Goal: Task Accomplishment & Management: Complete application form

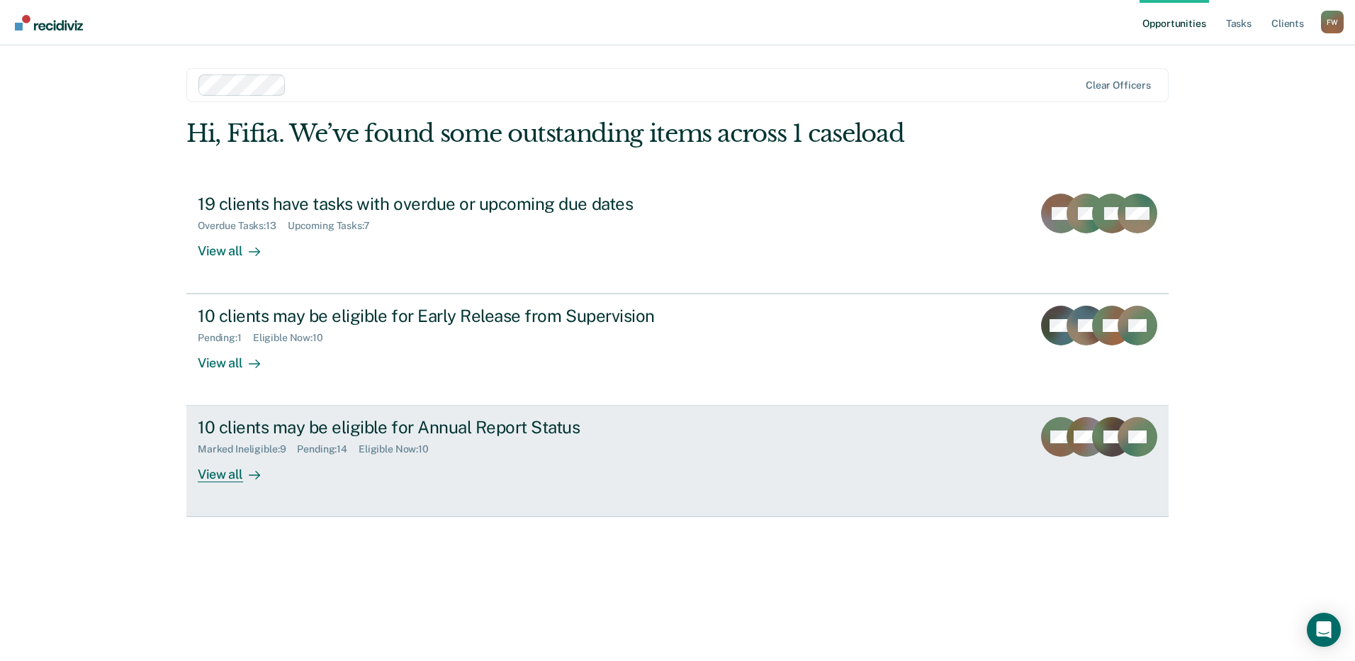
click at [268, 499] on link "10 clients may be eligible for Annual Report Status Marked Ineligible : 9 Pendi…" at bounding box center [677, 460] width 983 height 111
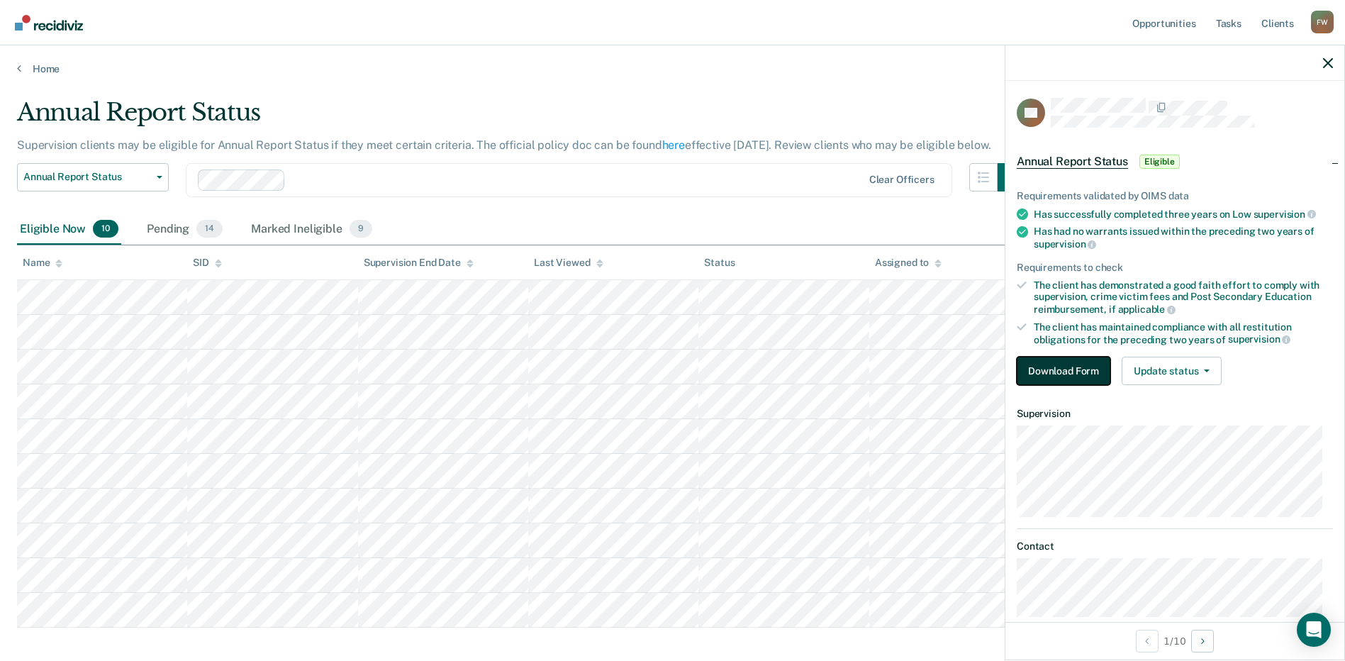
click at [1082, 376] on button "Download Form" at bounding box center [1064, 371] width 94 height 28
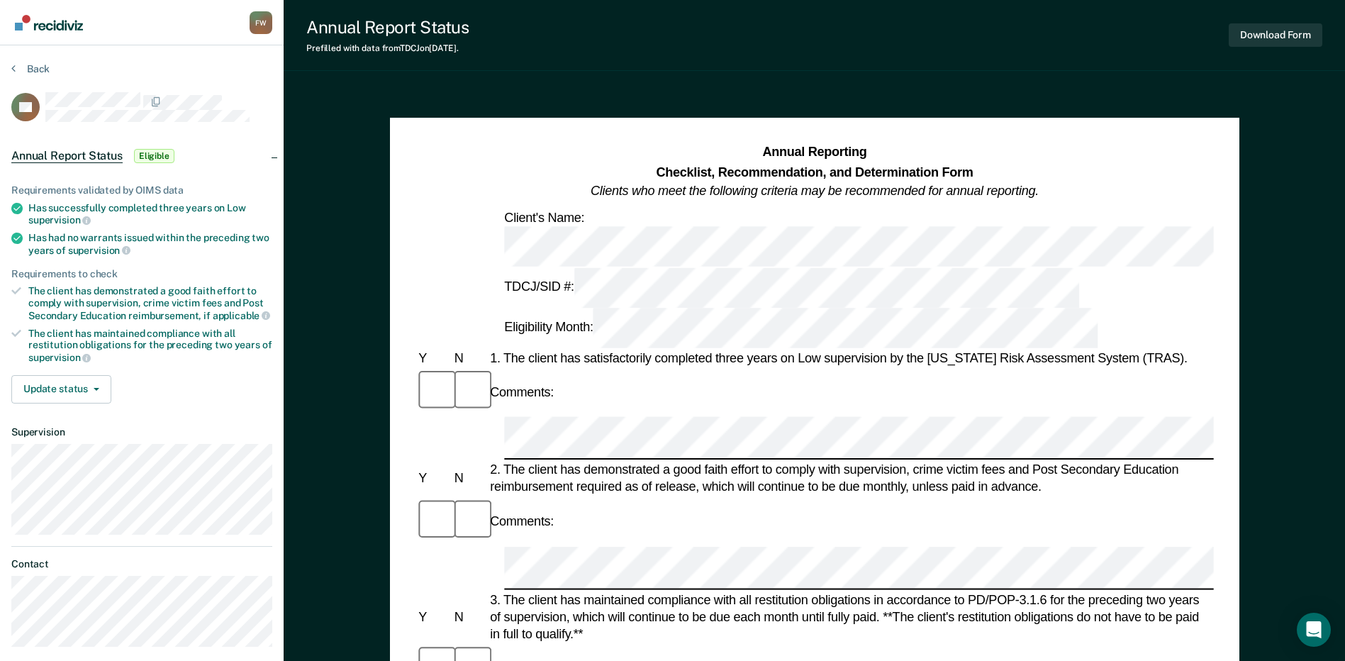
click at [559, 461] on div "2. The client has demonstrated a good faith effort to comply with supervision, …" at bounding box center [850, 478] width 727 height 34
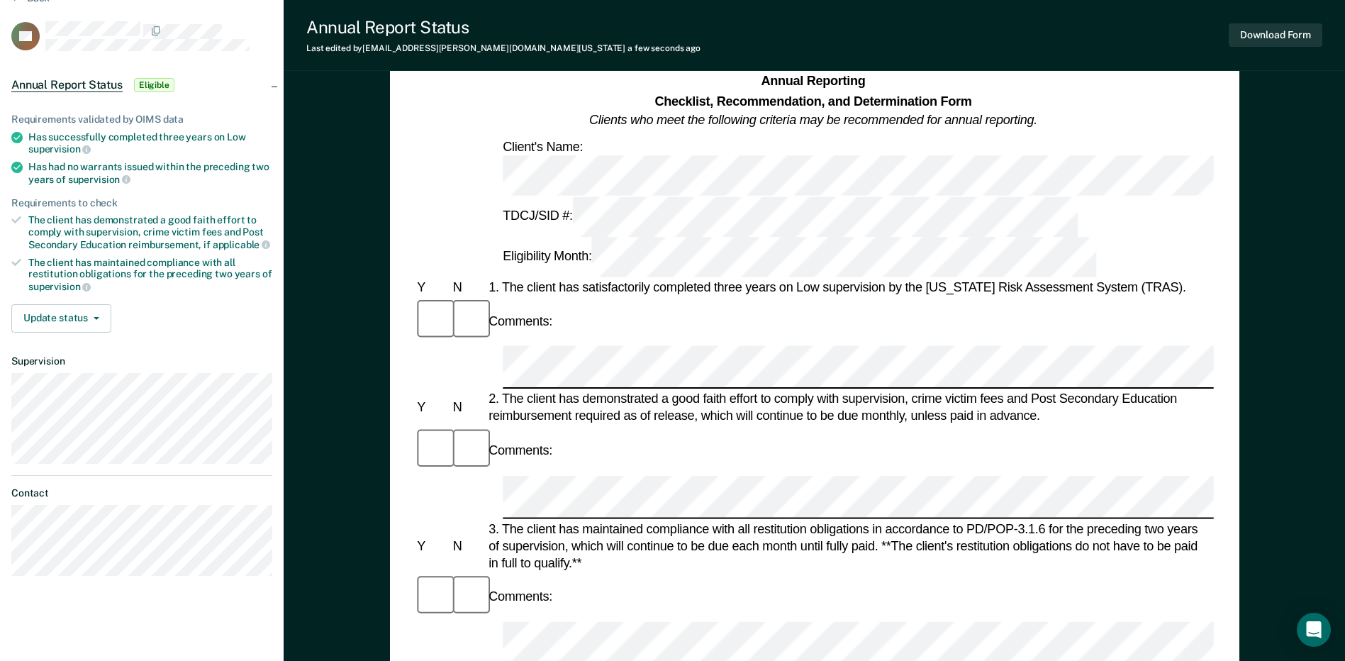
scroll to position [0, 3]
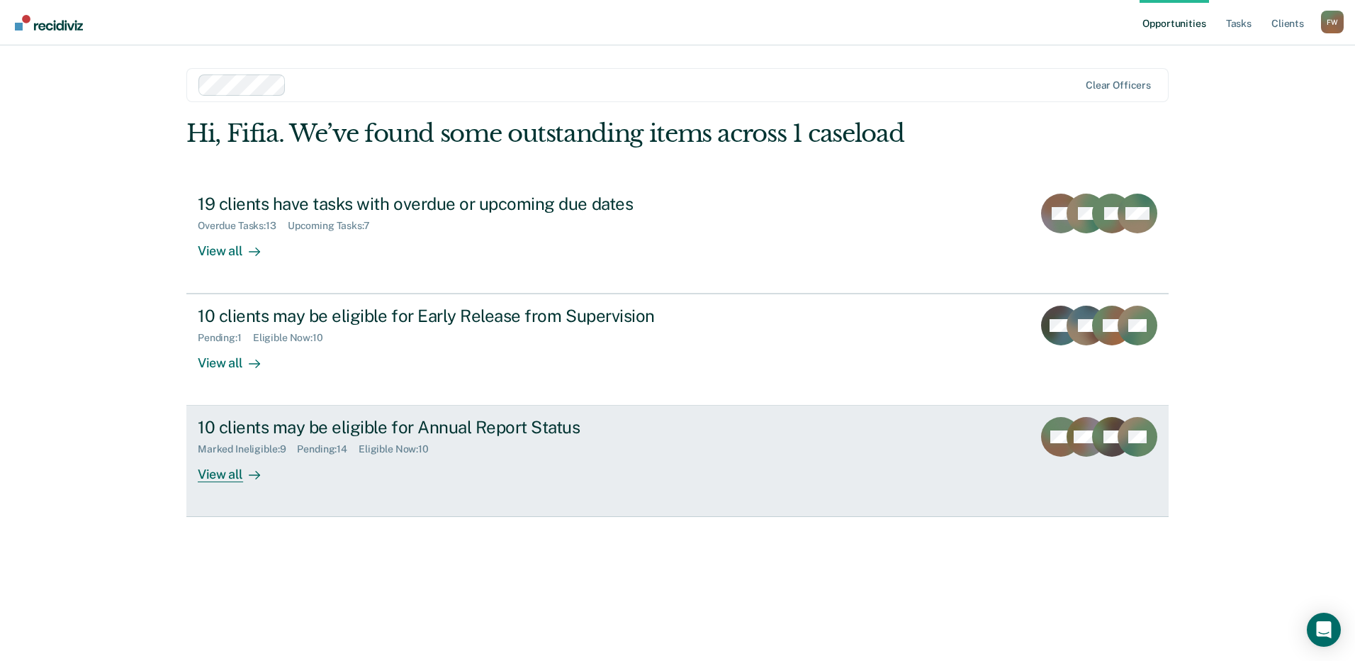
click at [280, 466] on div "10 clients may be eligible for Annual Report Status Marked Ineligible : 9 Pendi…" at bounding box center [464, 449] width 532 height 65
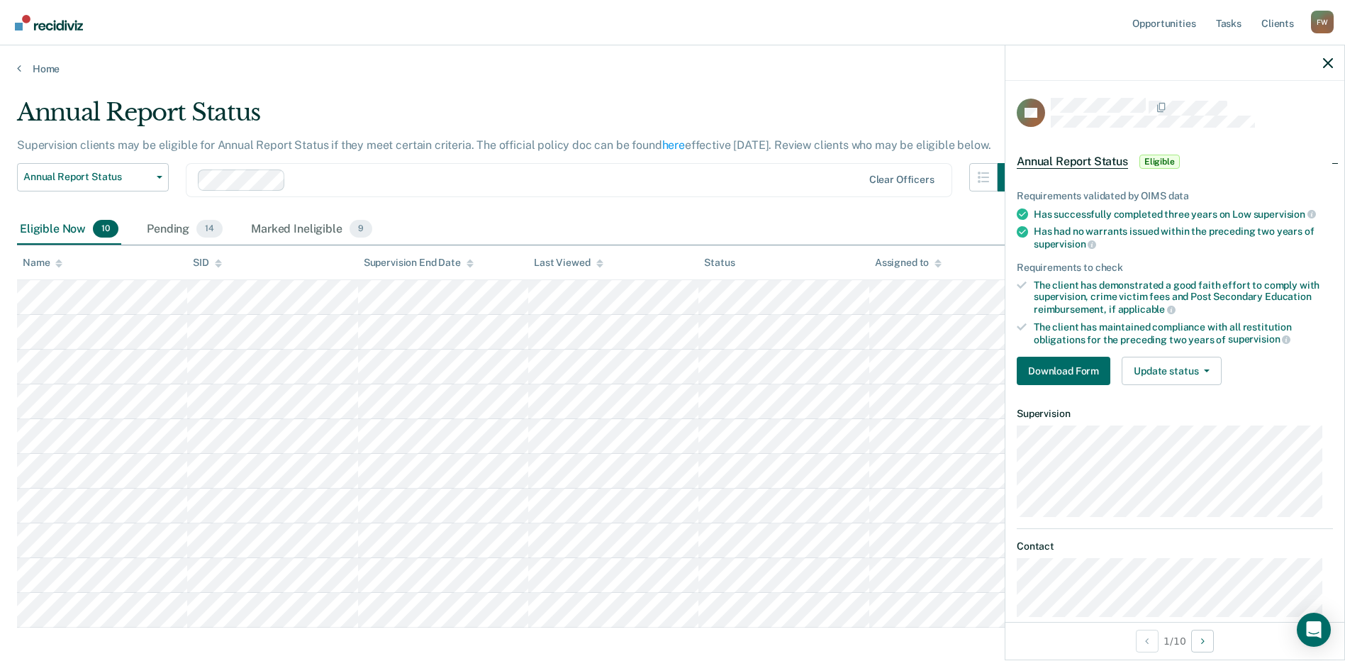
click at [1082, 353] on div "Requirements validated by OIMS data Has successfully completed three years on L…" at bounding box center [1174, 281] width 339 height 229
click at [1080, 359] on button "Download Form" at bounding box center [1064, 371] width 94 height 28
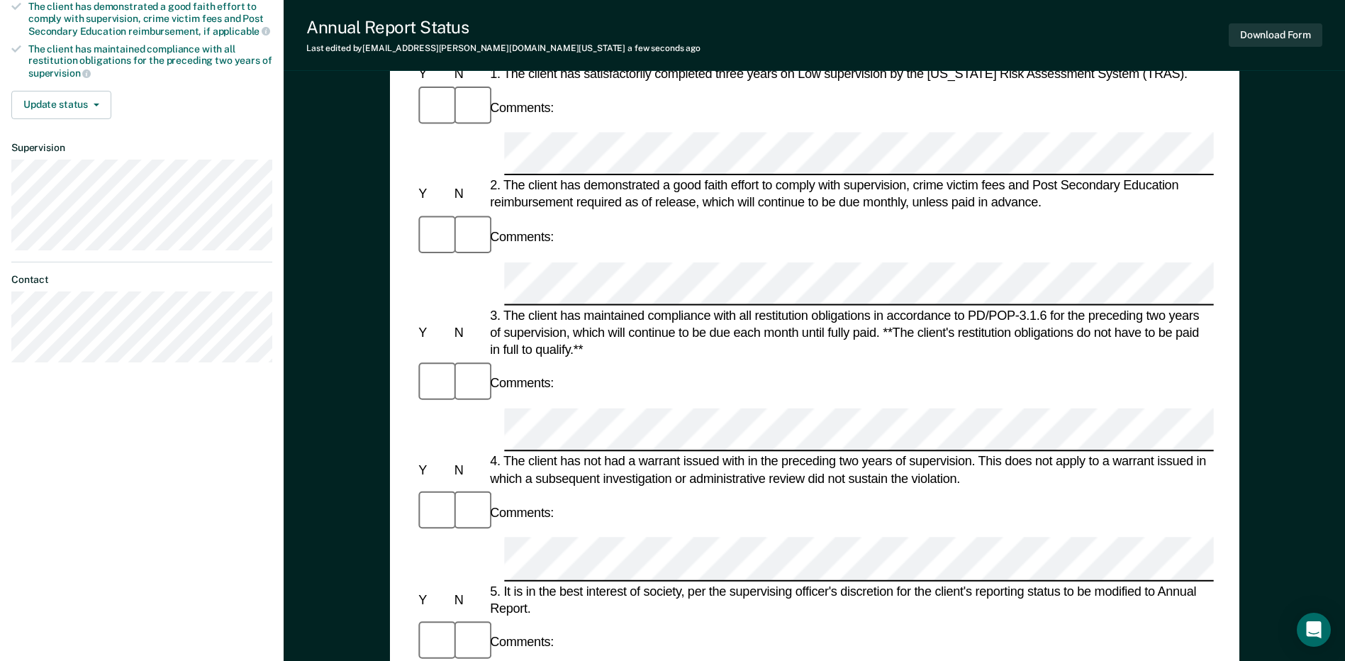
scroll to position [238, 0]
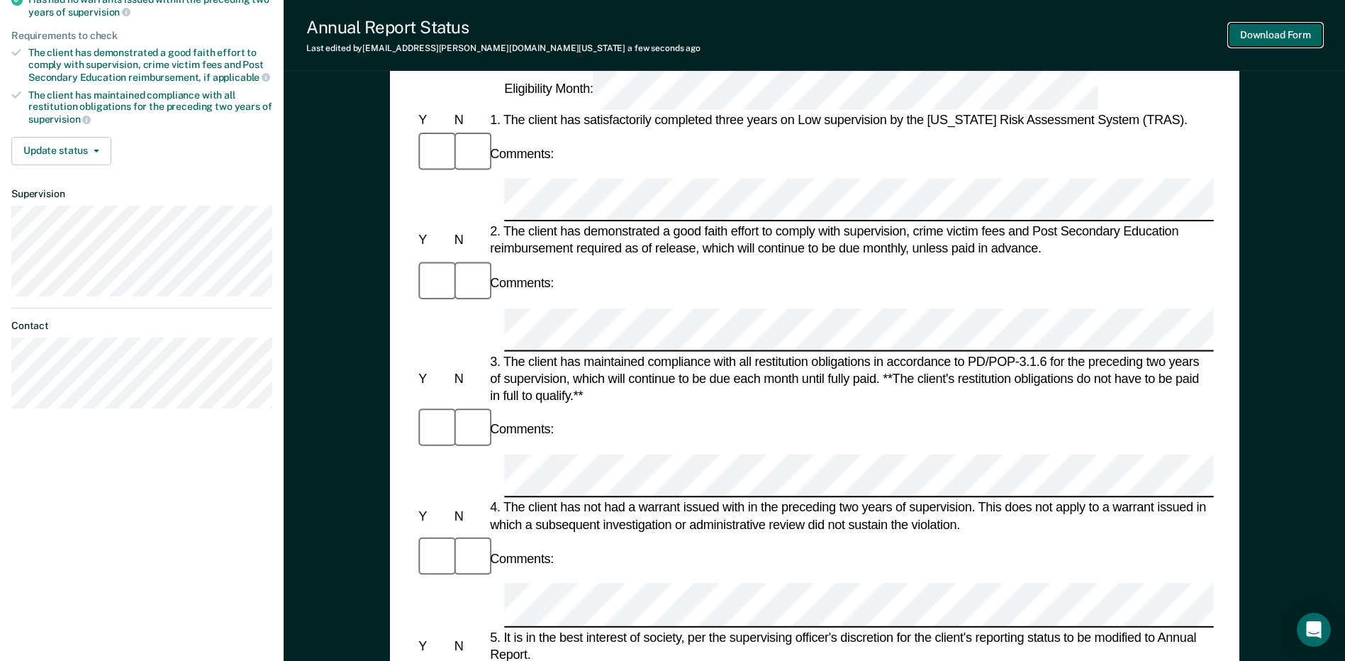
click at [1259, 36] on button "Download Form" at bounding box center [1276, 34] width 94 height 23
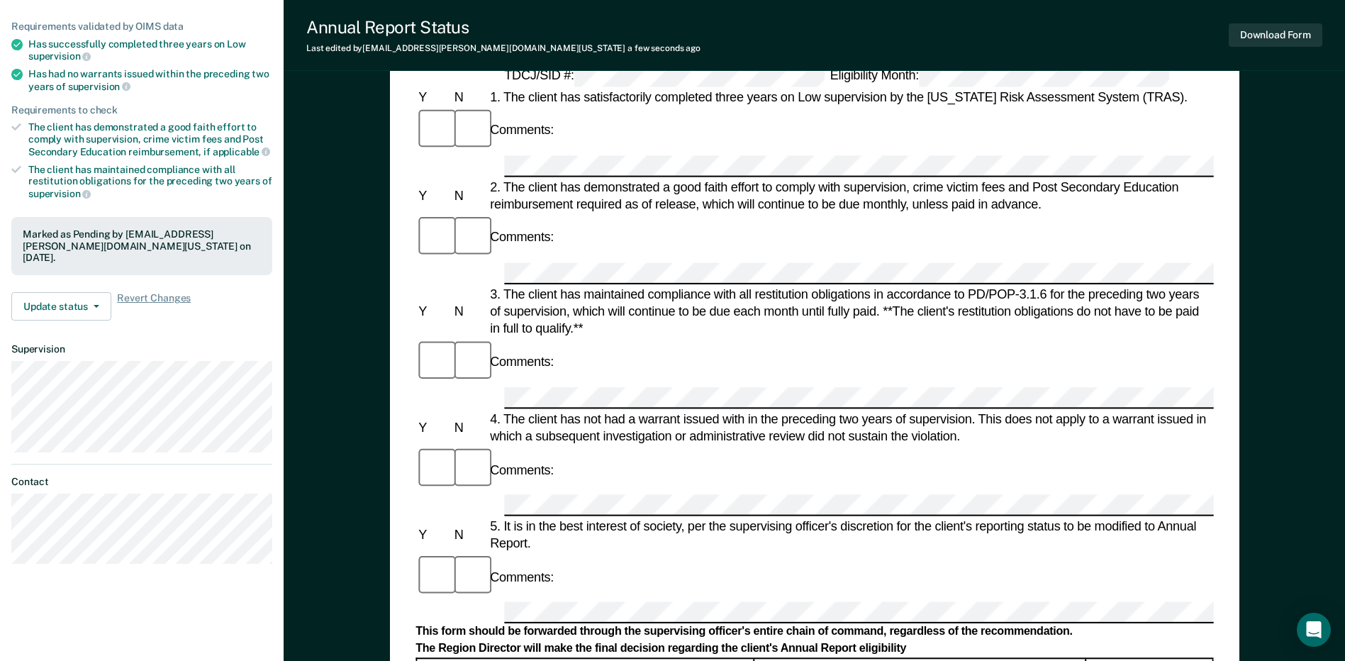
scroll to position [26, 0]
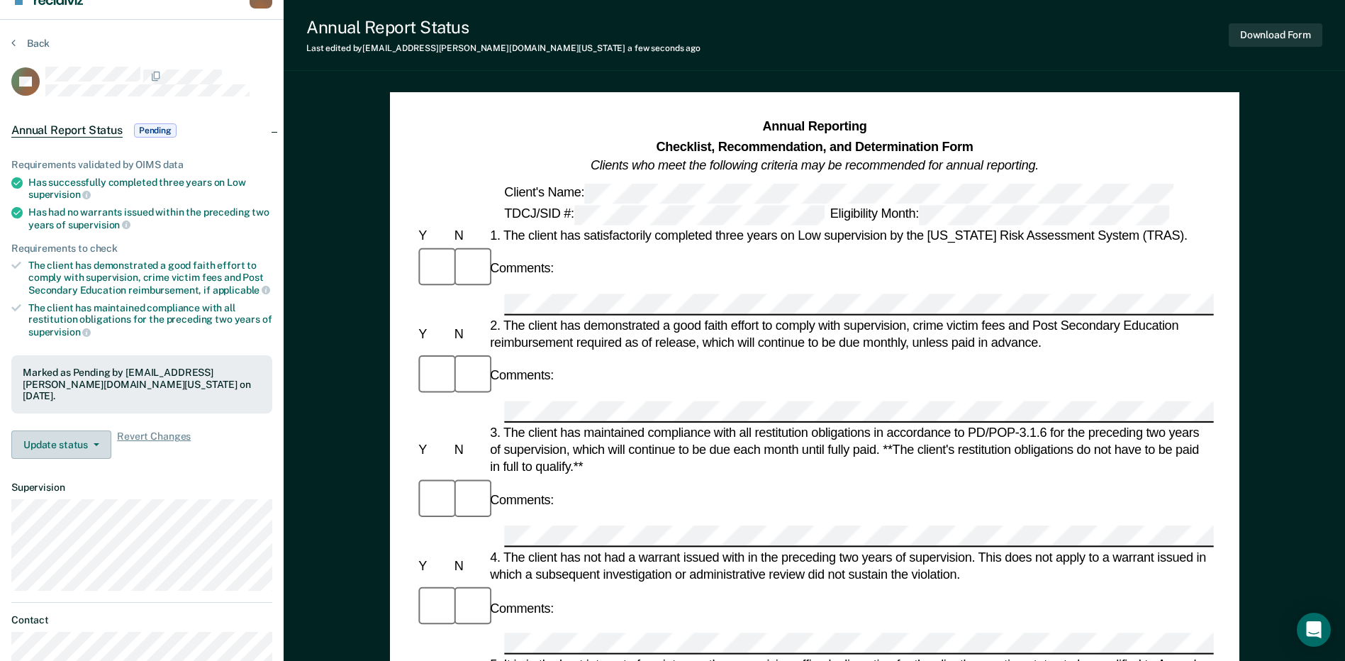
drag, startPoint x: 59, startPoint y: 450, endPoint x: 57, endPoint y: 443, distance: 7.2
click at [59, 450] on div "Requirements validated by OIMS data Has successfully completed three years on L…" at bounding box center [142, 303] width 284 height 334
click at [57, 440] on button "Update status" at bounding box center [61, 444] width 100 height 28
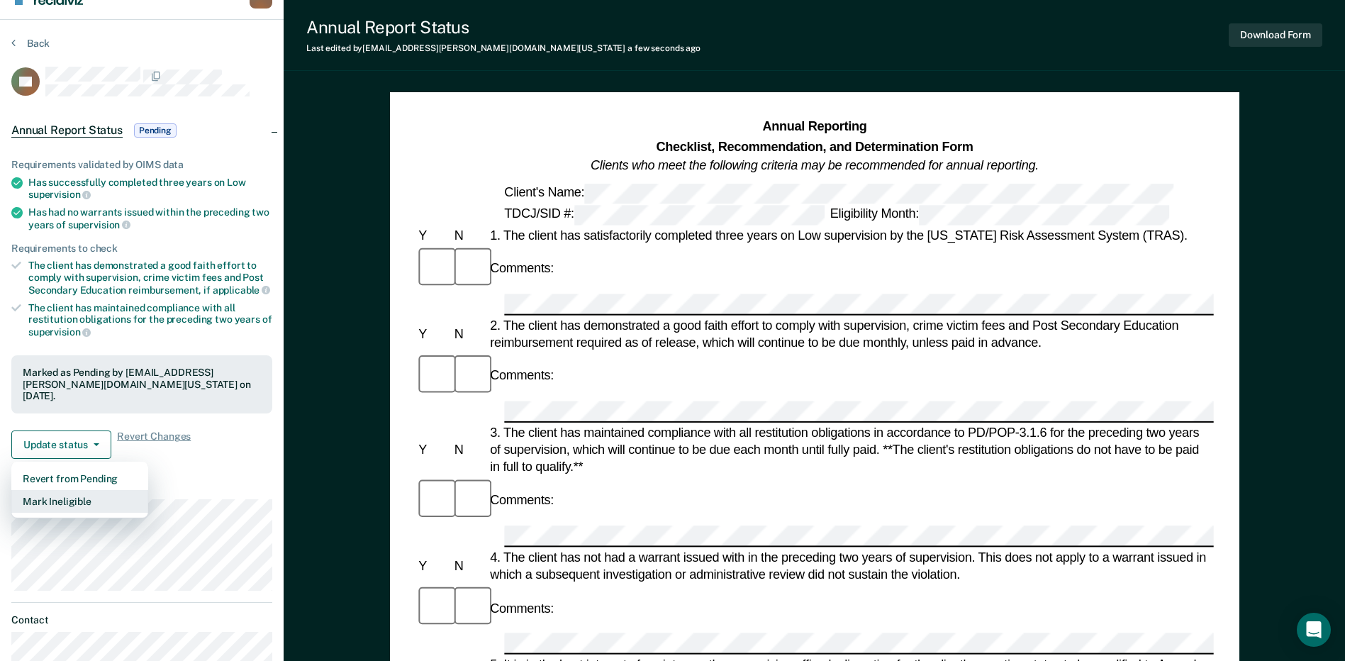
click at [59, 490] on button "Mark Ineligible" at bounding box center [79, 501] width 137 height 23
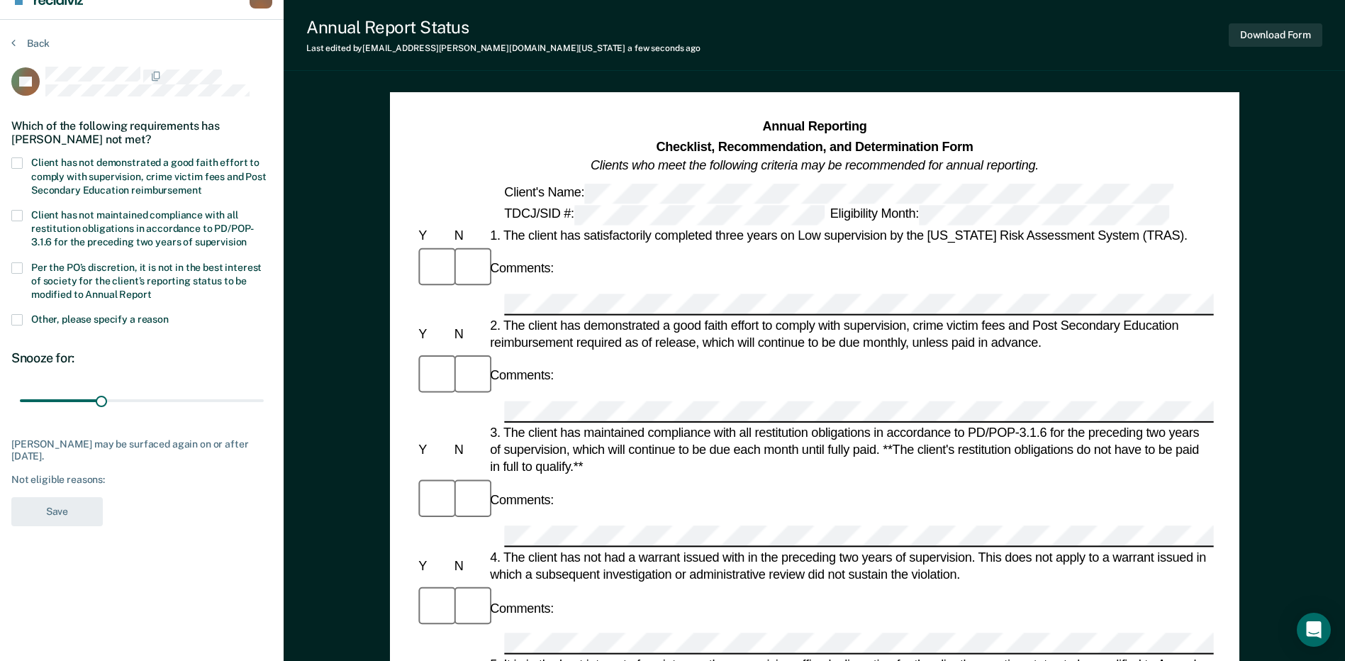
click at [65, 278] on span "Per the PO’s discretion, it is not in the best interest of society for the clie…" at bounding box center [146, 281] width 230 height 38
click at [152, 289] on input "Per the PO’s discretion, it is not in the best interest of society for the clie…" at bounding box center [152, 289] width 0 height 0
click at [83, 147] on div "Which of the following requirements has Russell Simpson not met?" at bounding box center [141, 133] width 261 height 50
click at [81, 188] on span "Client has not demonstrated a good faith effort to comply with supervision, cri…" at bounding box center [148, 176] width 235 height 38
click at [201, 185] on input "Client has not demonstrated a good faith effort to comply with supervision, cri…" at bounding box center [201, 185] width 0 height 0
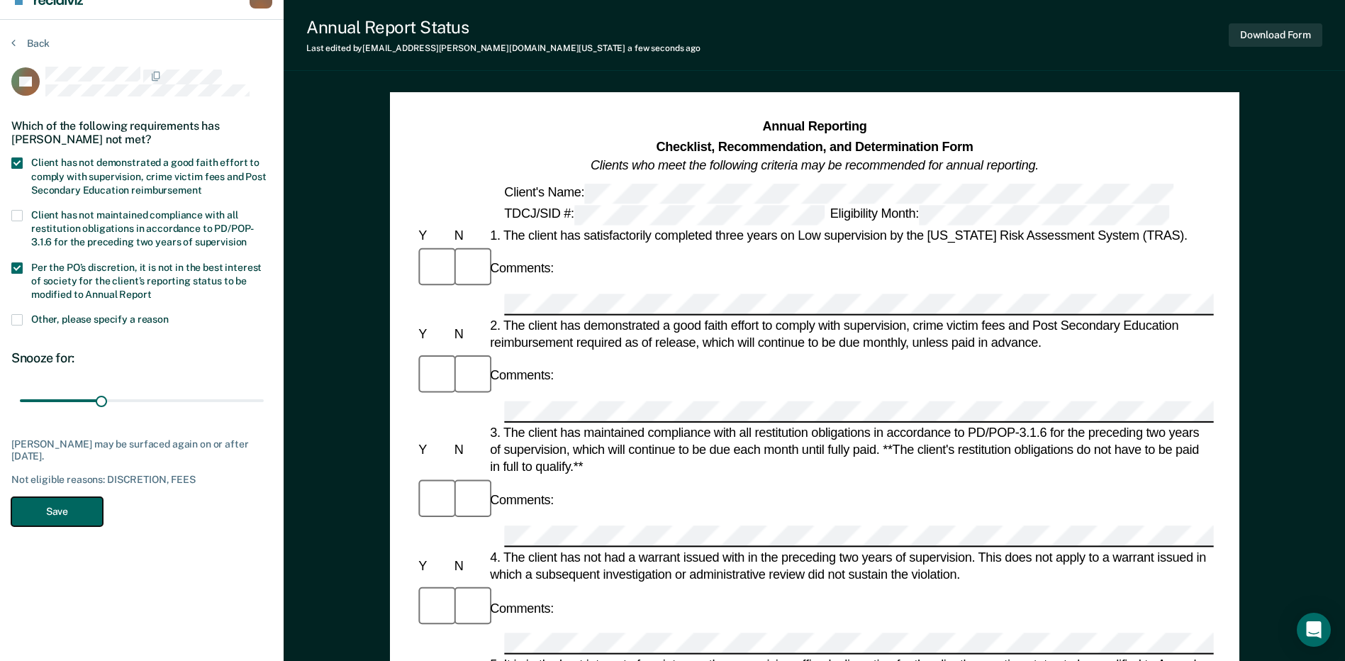
click at [52, 513] on button "Save" at bounding box center [56, 511] width 91 height 29
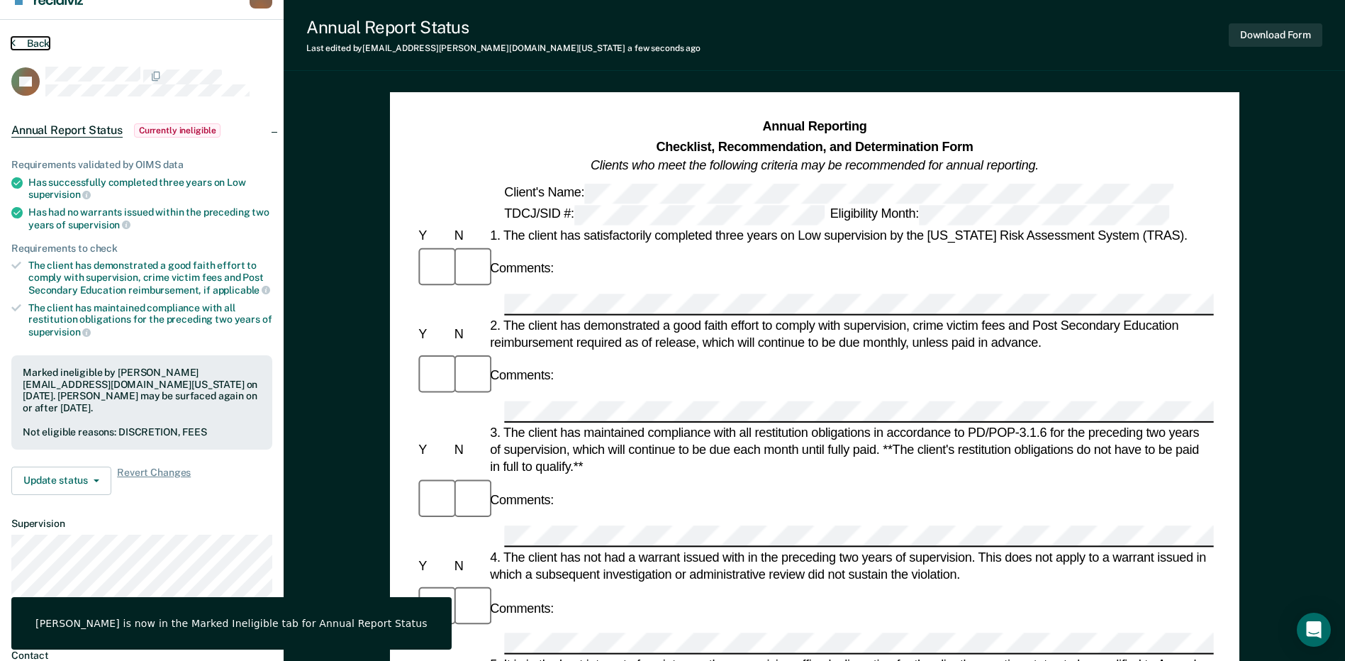
click at [29, 38] on button "Back" at bounding box center [30, 43] width 38 height 13
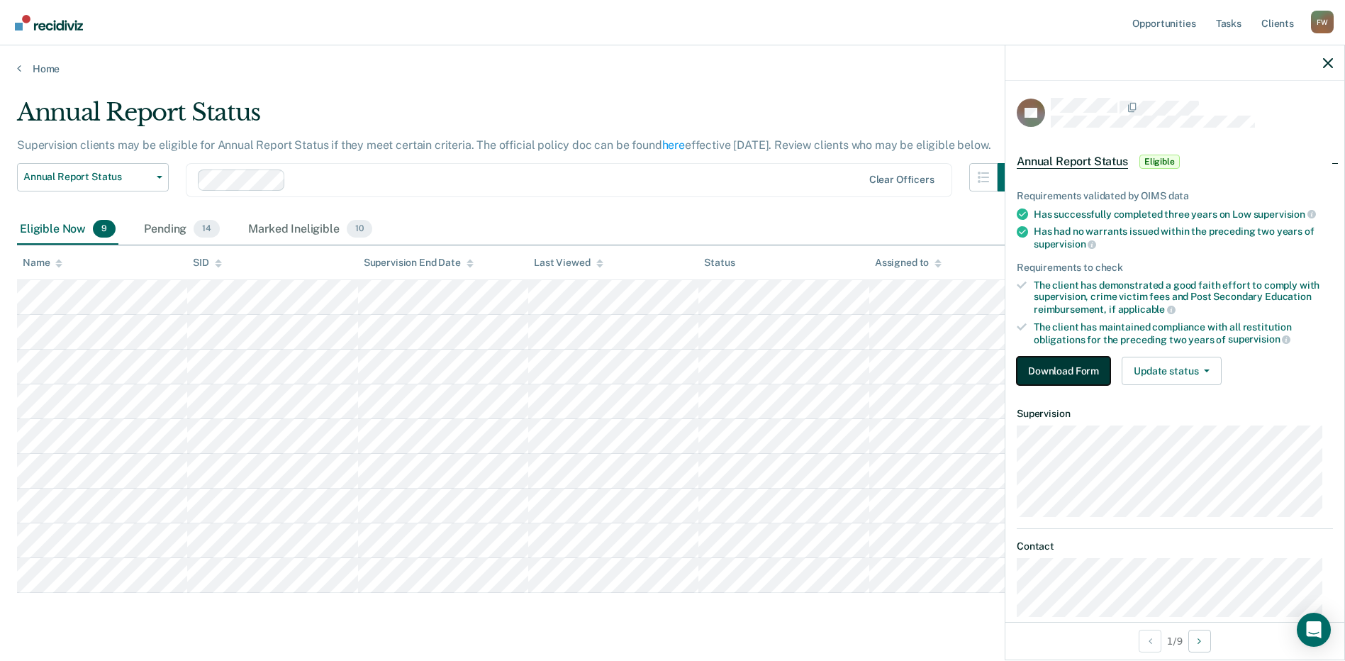
click at [1078, 361] on button "Download Form" at bounding box center [1064, 371] width 94 height 28
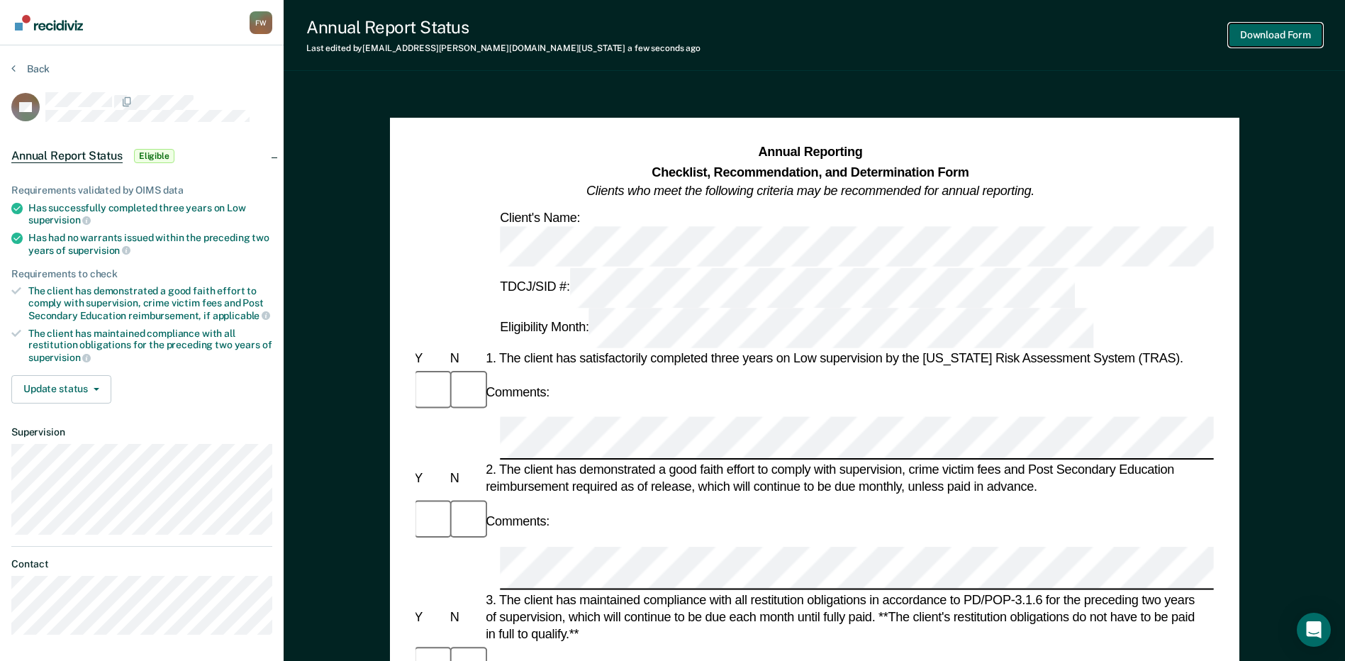
click at [1295, 29] on button "Download Form" at bounding box center [1276, 34] width 94 height 23
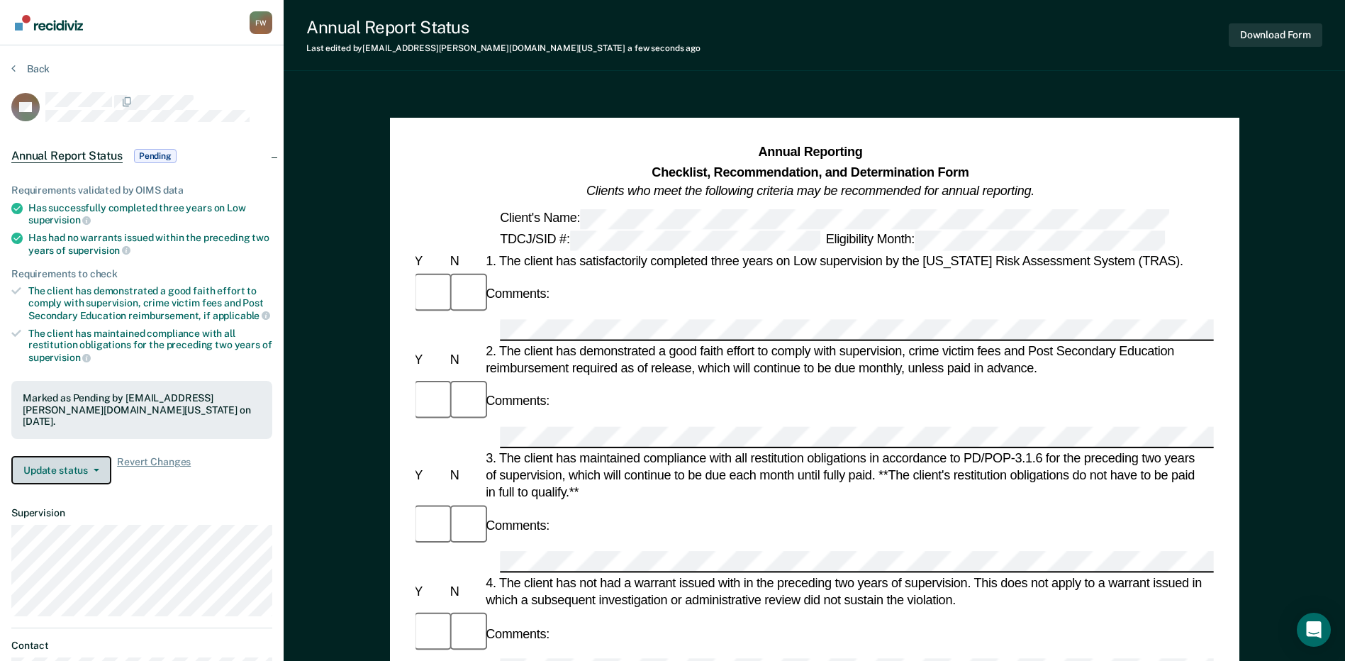
click at [67, 464] on button "Update status" at bounding box center [61, 470] width 100 height 28
click at [73, 456] on button "Update status" at bounding box center [61, 470] width 100 height 28
click at [26, 72] on button "Back" at bounding box center [30, 68] width 38 height 13
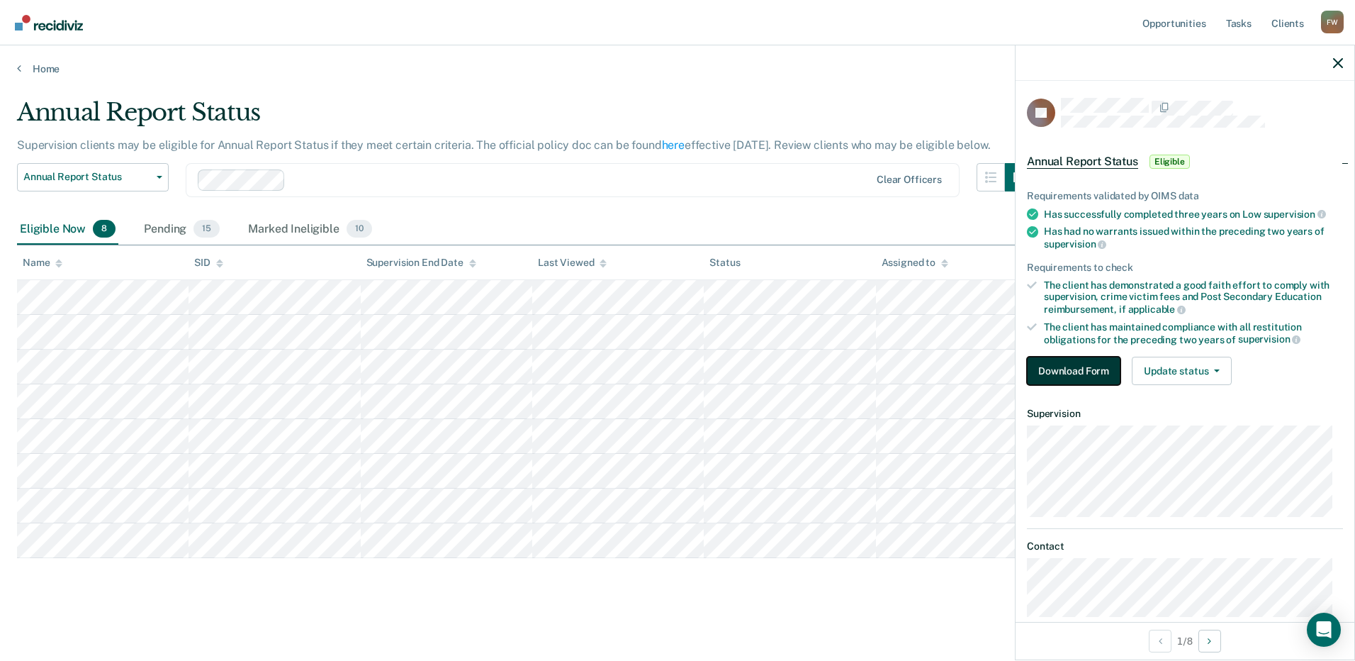
click at [1068, 366] on button "Download Form" at bounding box center [1074, 371] width 94 height 28
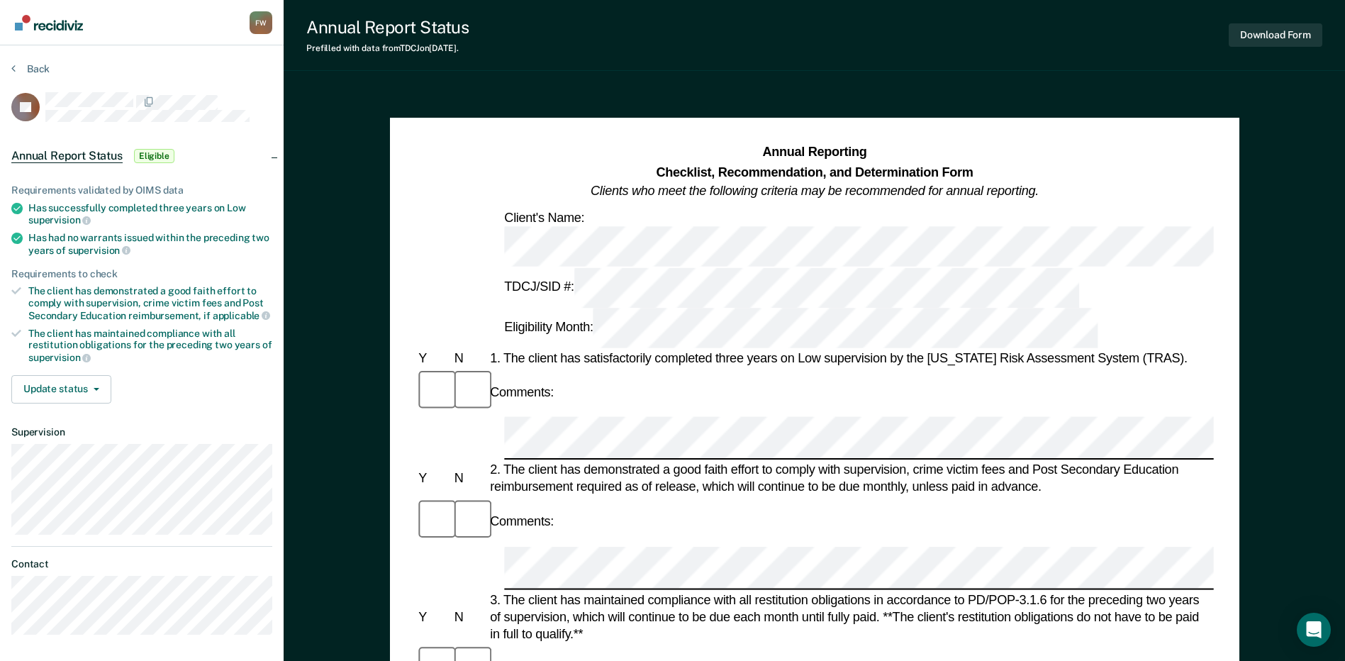
click at [698, 591] on div "3. The client has maintained compliance with all restitution obligations in acc…" at bounding box center [850, 617] width 727 height 52
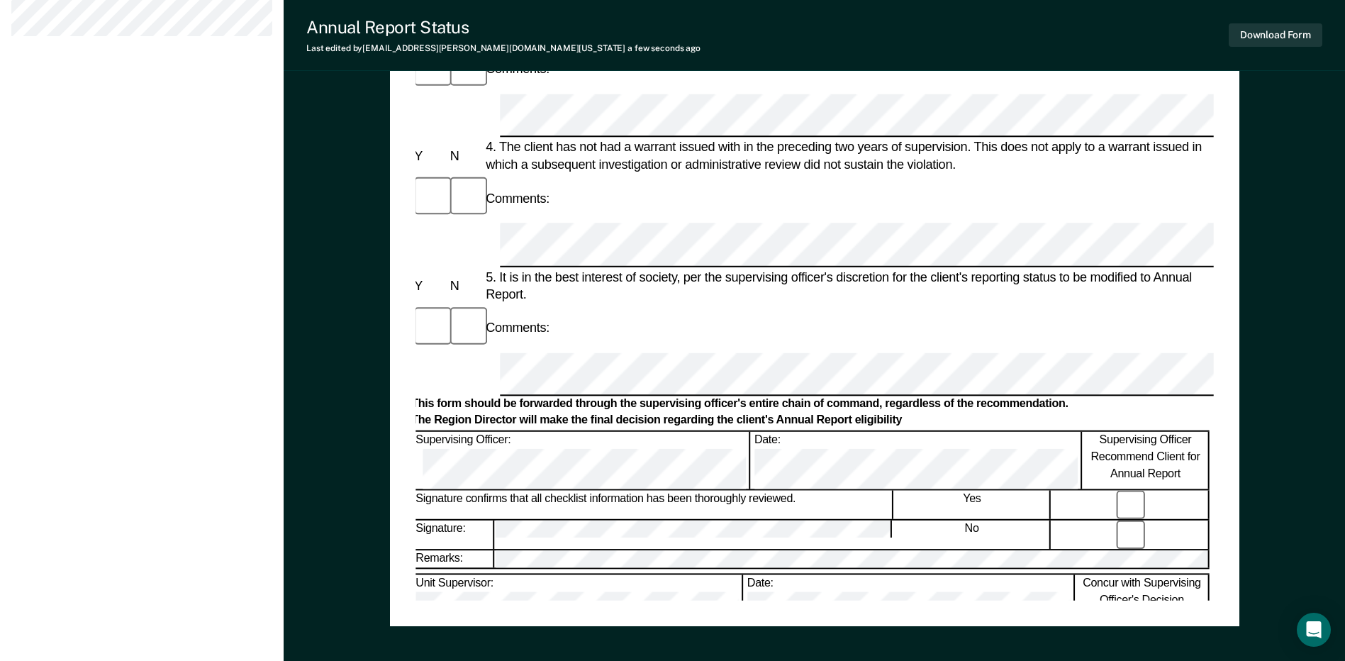
scroll to position [178, 0]
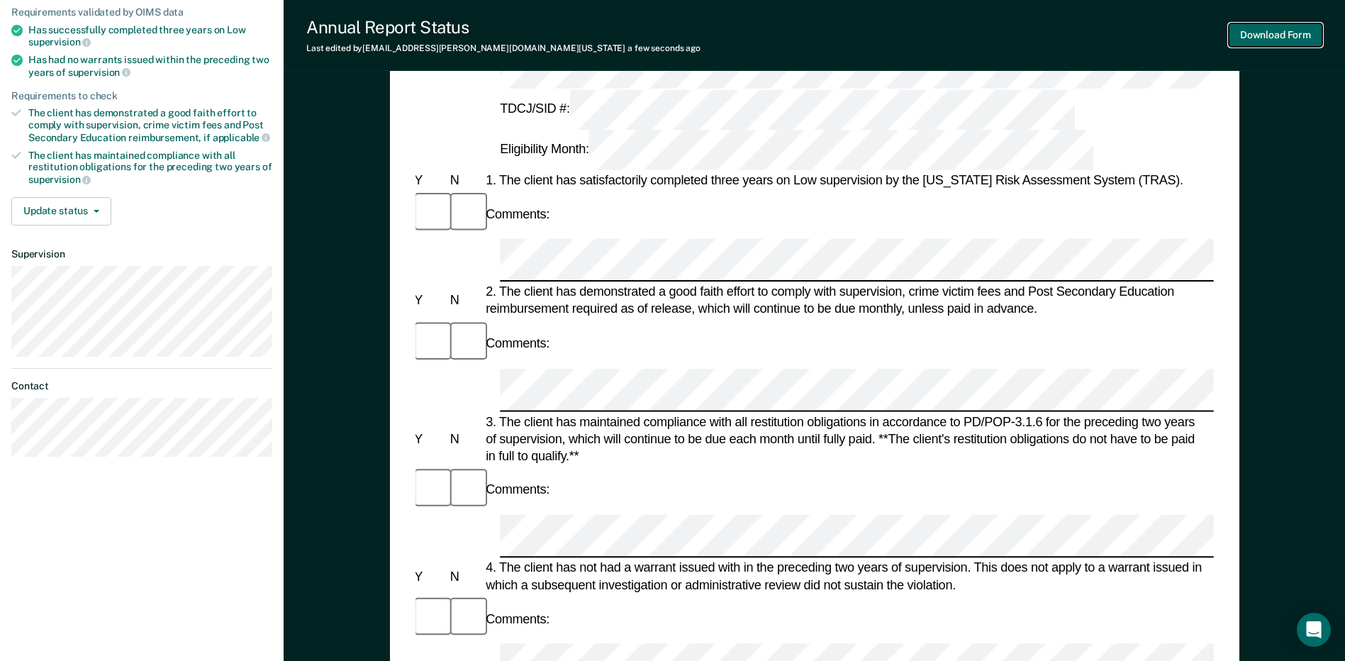
click at [1239, 42] on button "Download Form" at bounding box center [1276, 34] width 94 height 23
